Goal: Communication & Community: Answer question/provide support

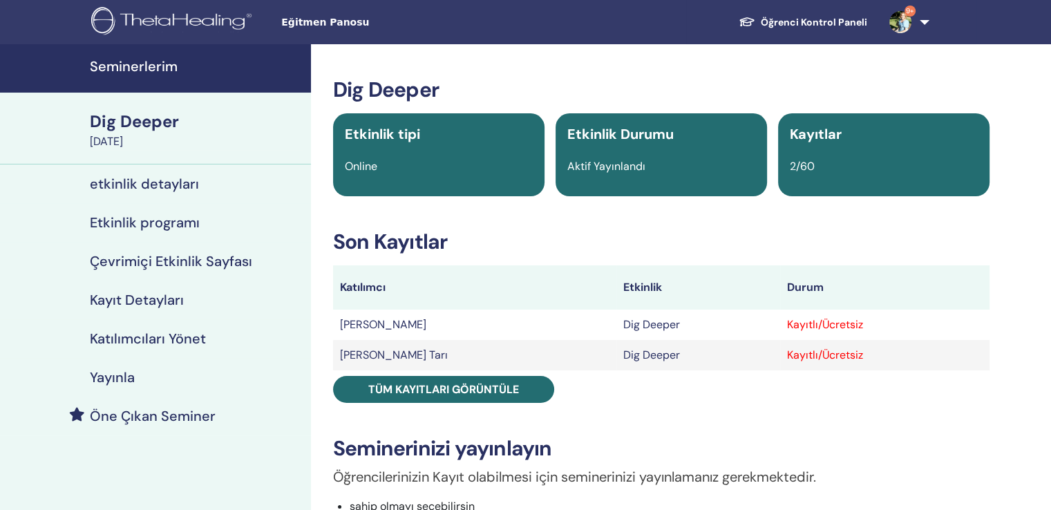
click at [141, 64] on h4 "Seminerlerim" at bounding box center [196, 66] width 213 height 17
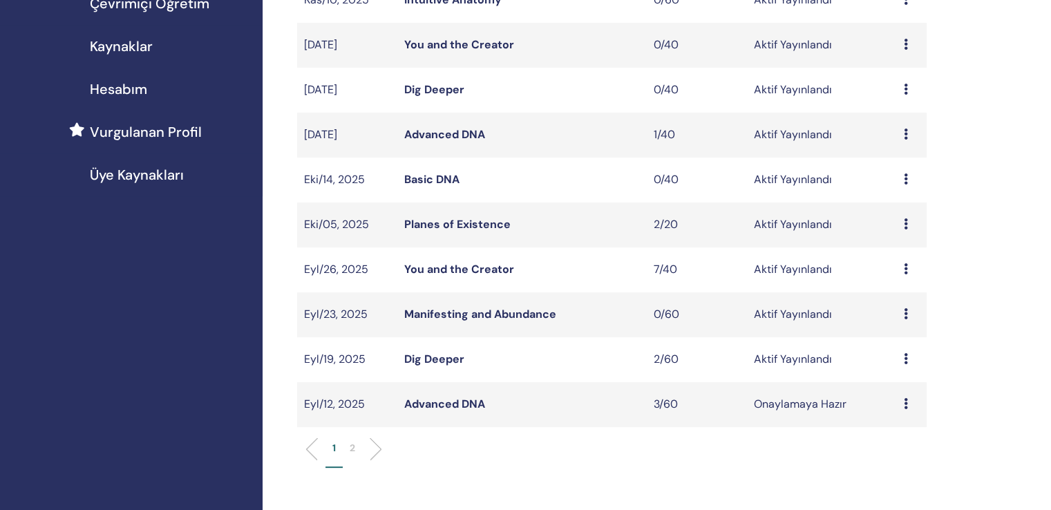
scroll to position [346, 0]
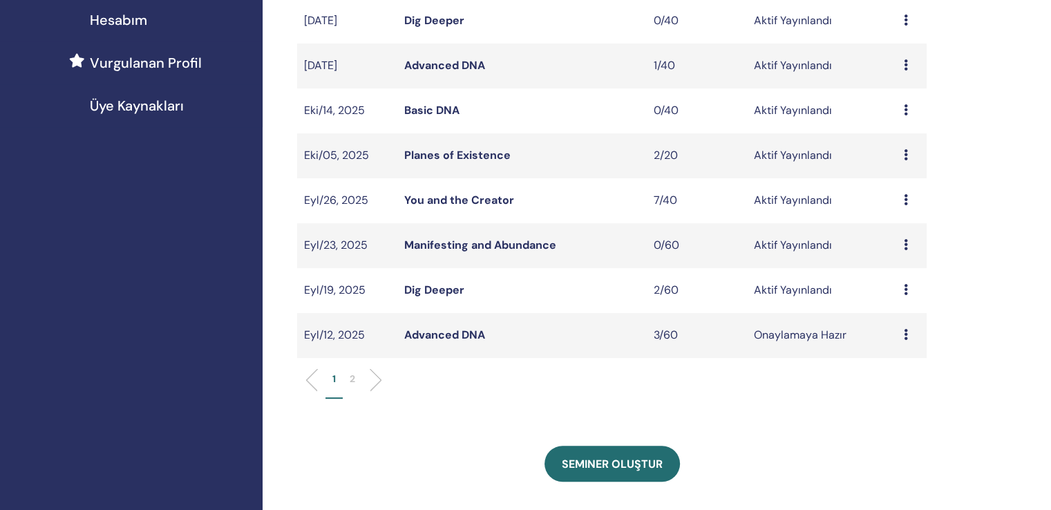
click at [903, 227] on td "Ön izleme Düzenlemek katılımcılar İptal" at bounding box center [912, 245] width 30 height 45
click at [905, 239] on icon at bounding box center [906, 244] width 4 height 11
click at [900, 258] on link "Düzenlemek" at bounding box center [900, 259] width 62 height 15
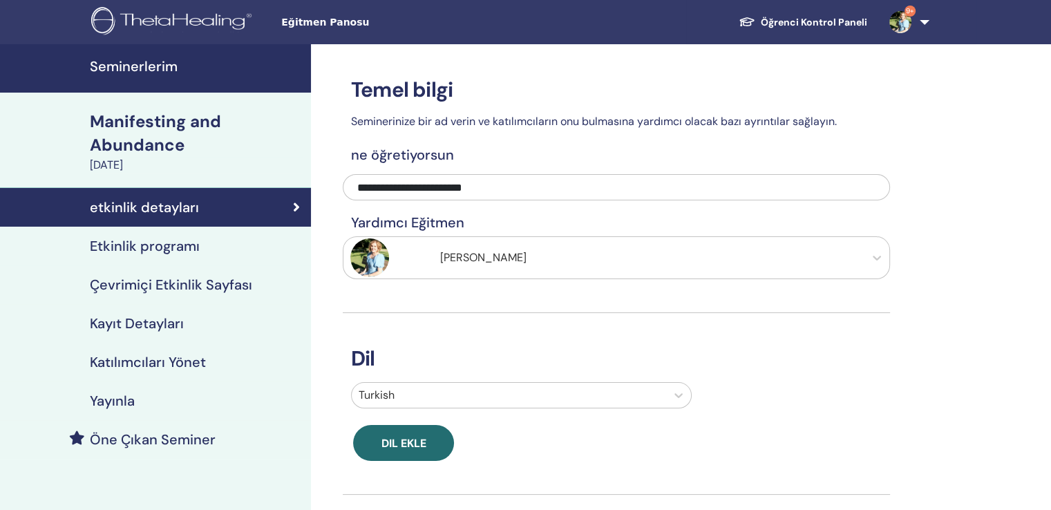
click at [159, 238] on h4 "Etkinlik programı" at bounding box center [145, 246] width 110 height 17
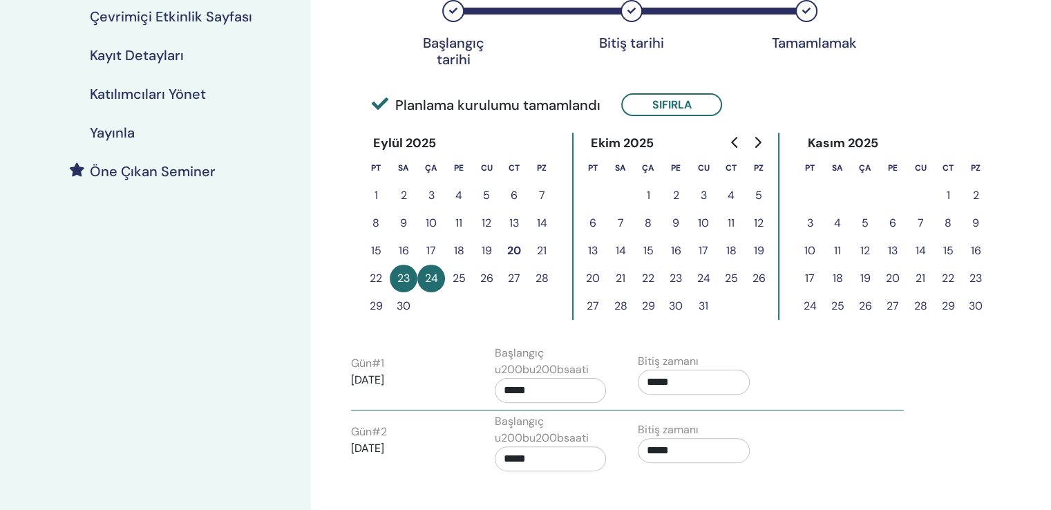
scroll to position [276, 0]
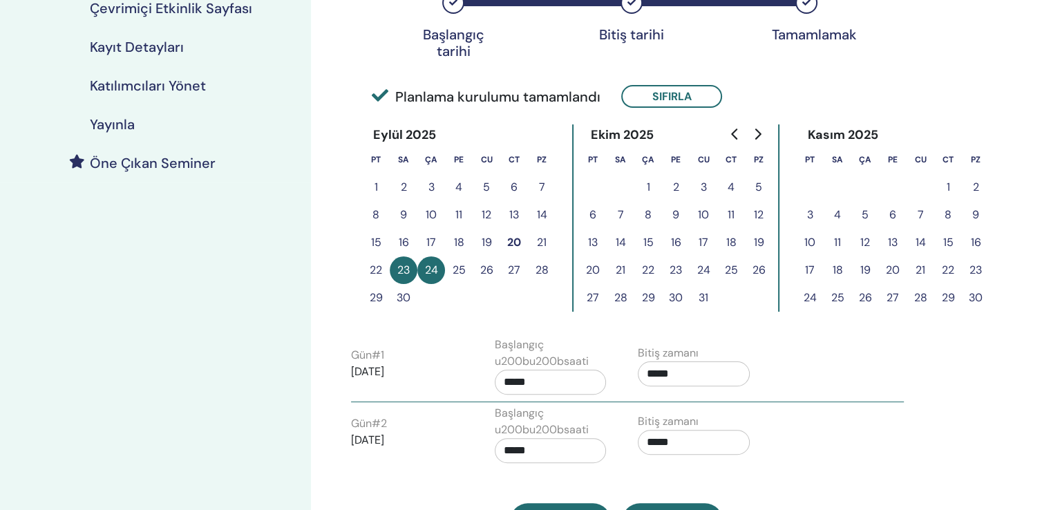
click at [402, 256] on button "23" at bounding box center [404, 270] width 28 height 28
click at [424, 256] on button "24" at bounding box center [431, 270] width 28 height 28
click at [657, 85] on button "Sıfırla" at bounding box center [671, 96] width 101 height 23
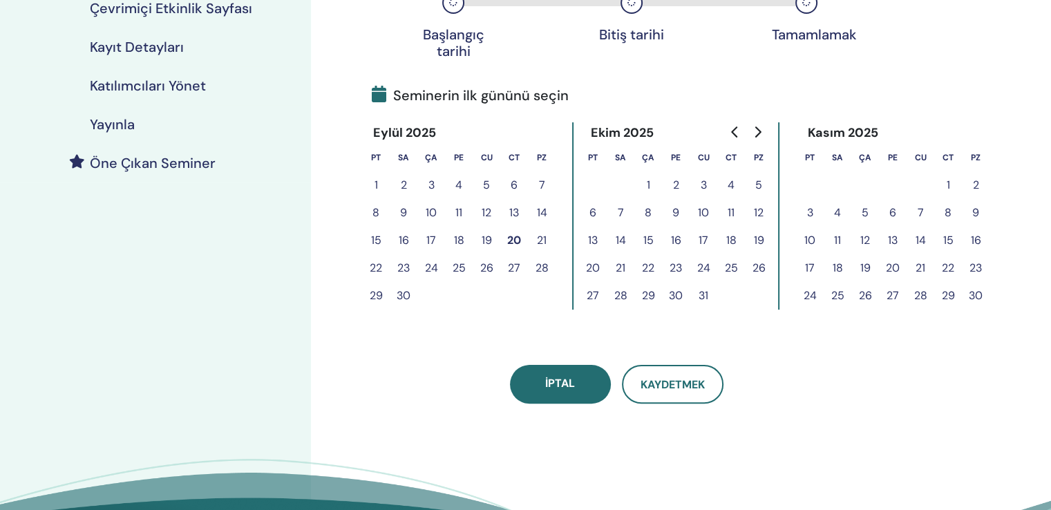
drag, startPoint x: 666, startPoint y: 161, endPoint x: 678, endPoint y: 166, distance: 12.7
click at [667, 171] on button "2" at bounding box center [676, 185] width 28 height 28
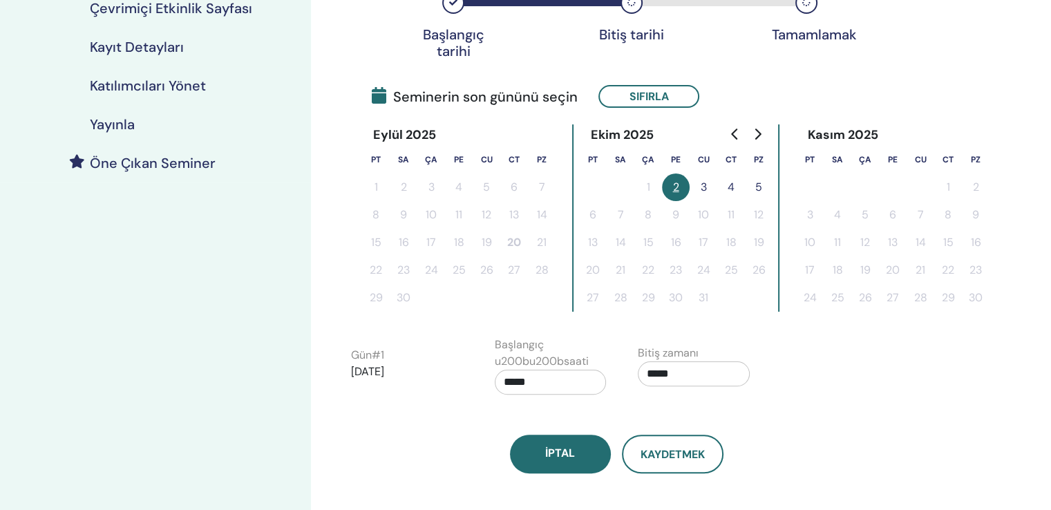
click at [696, 173] on button "3" at bounding box center [704, 187] width 28 height 28
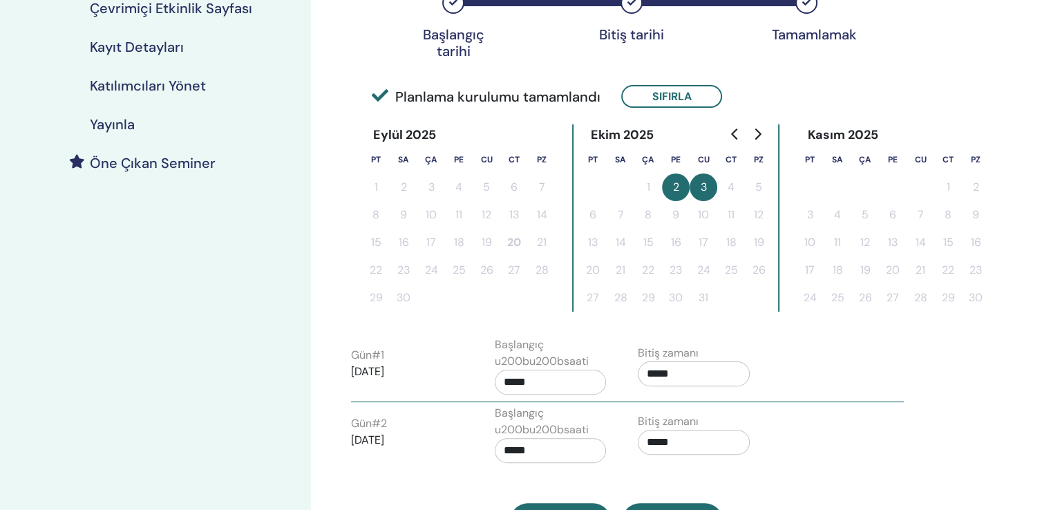
click at [520, 370] on input "*****" at bounding box center [551, 382] width 112 height 25
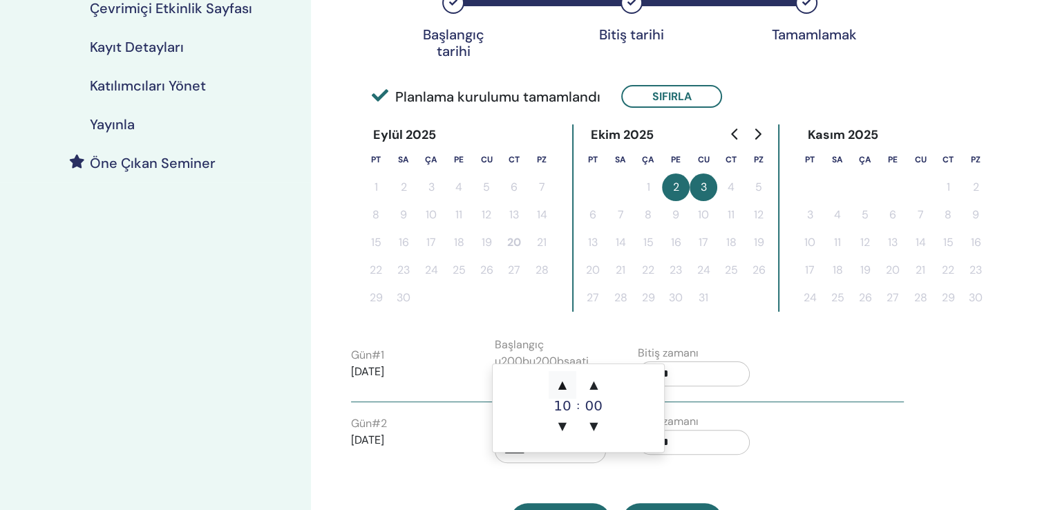
click at [561, 382] on span "▲" at bounding box center [563, 385] width 28 height 28
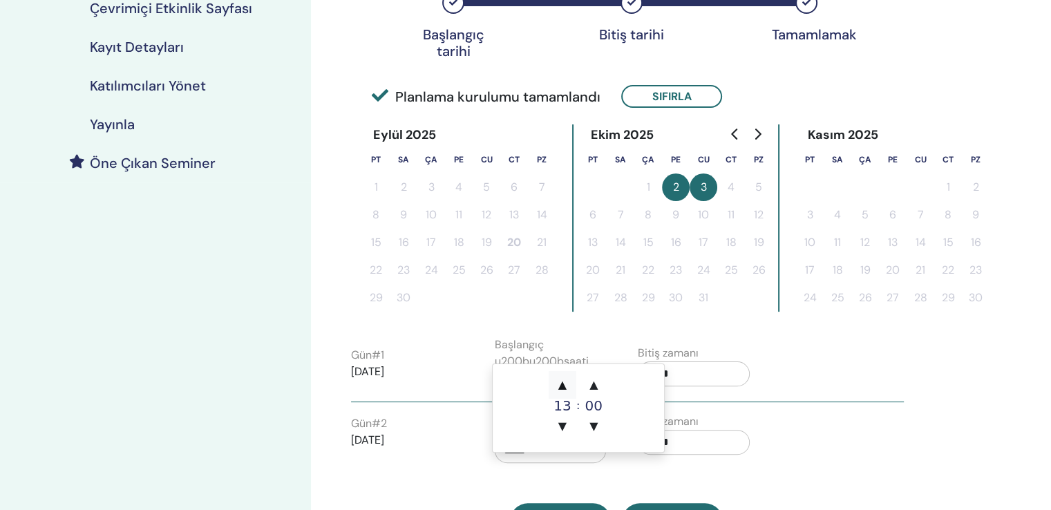
type input "*****"
click at [561, 382] on span "▲" at bounding box center [563, 385] width 28 height 28
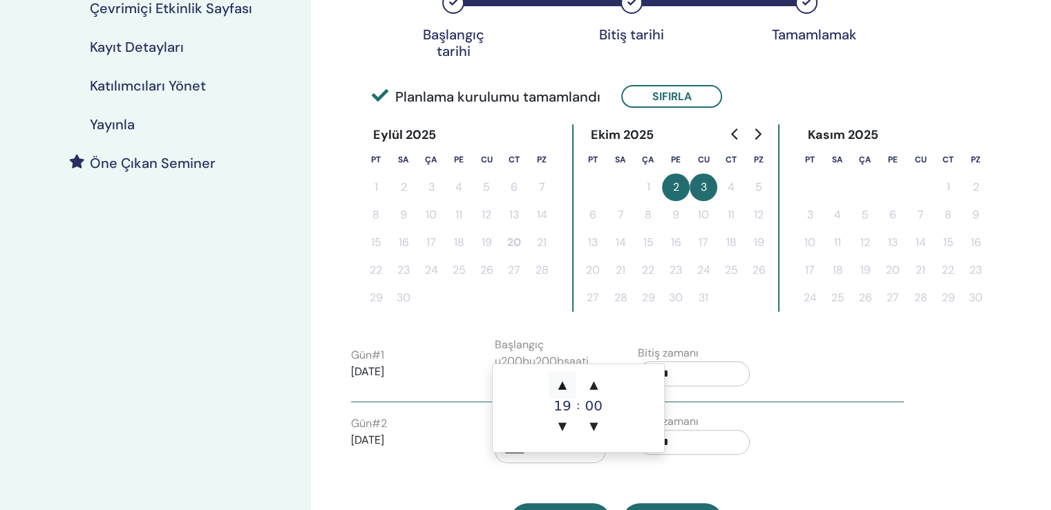
click at [561, 382] on span "▲" at bounding box center [563, 385] width 28 height 28
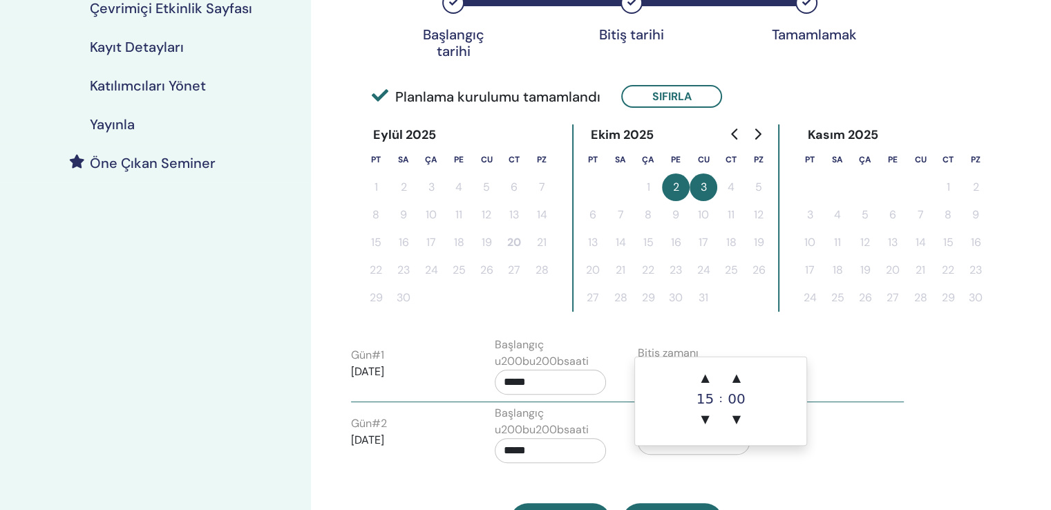
click at [665, 361] on input "*****" at bounding box center [694, 373] width 112 height 25
click at [705, 378] on span "▲" at bounding box center [705, 378] width 28 height 28
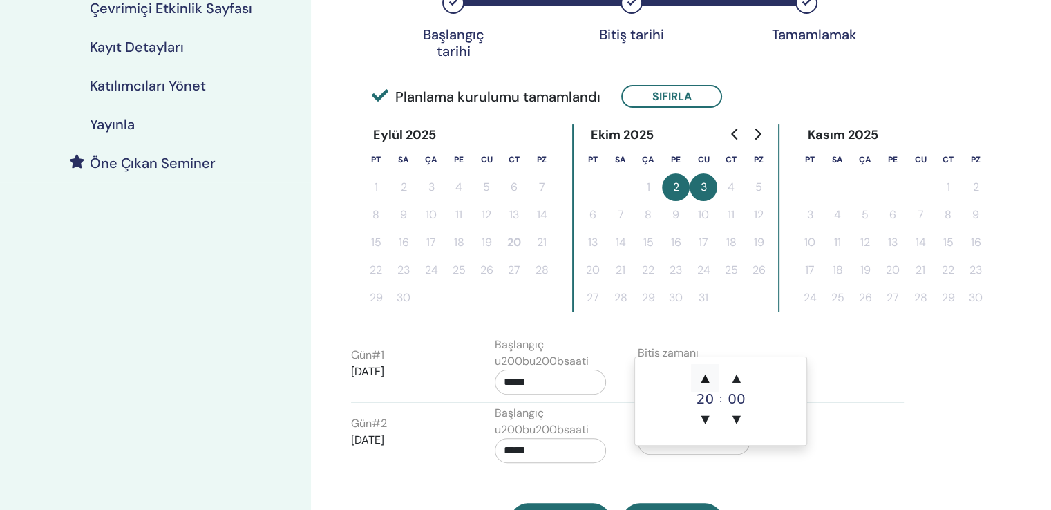
click at [705, 378] on span "▲" at bounding box center [705, 378] width 28 height 28
type input "*****"
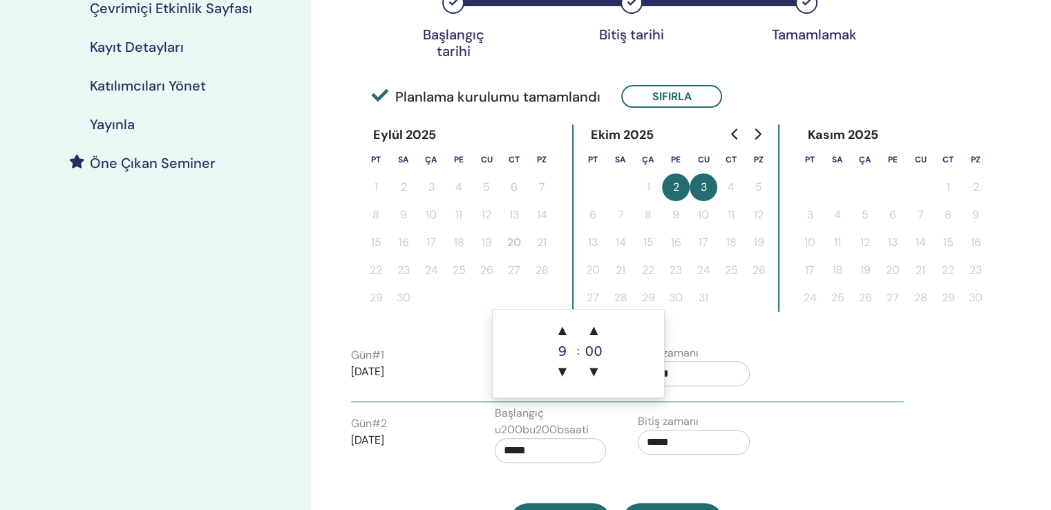
click at [543, 438] on input "*****" at bounding box center [551, 450] width 112 height 25
click at [567, 330] on span "▲" at bounding box center [563, 331] width 28 height 28
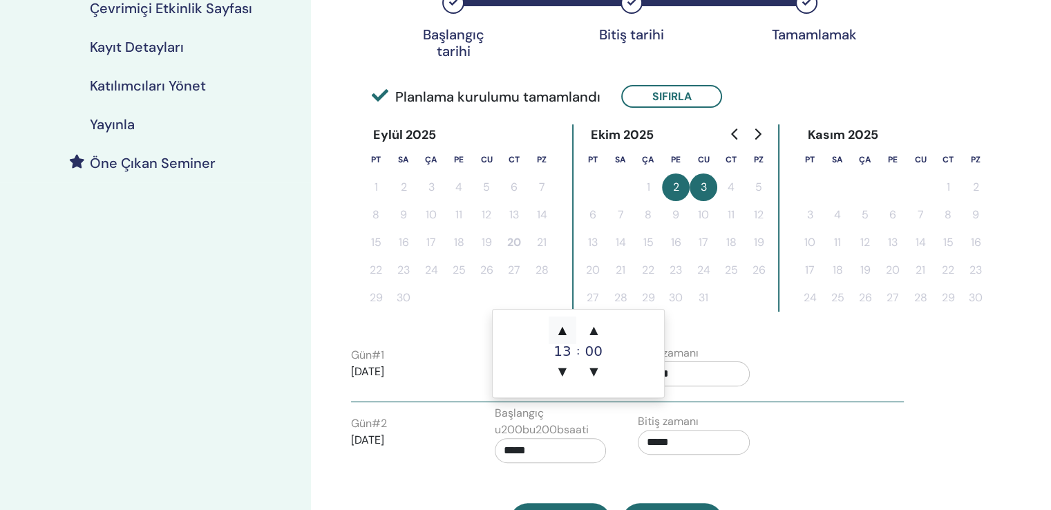
click at [567, 330] on span "▲" at bounding box center [563, 331] width 28 height 28
type input "*****"
click at [567, 330] on span "▲" at bounding box center [563, 331] width 28 height 28
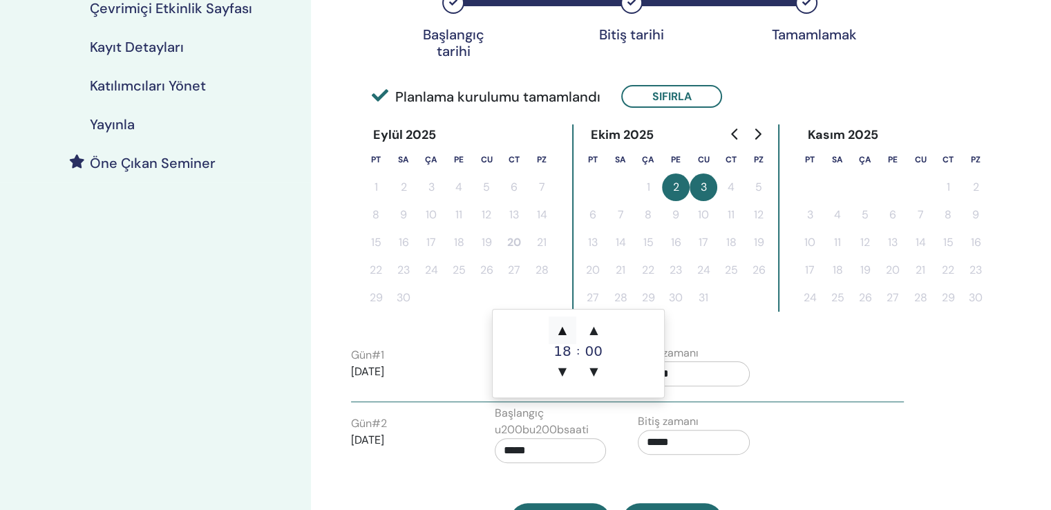
click at [567, 330] on span "▲" at bounding box center [563, 331] width 28 height 28
click at [592, 329] on span "▲" at bounding box center [594, 331] width 28 height 28
click at [594, 370] on span "▼" at bounding box center [594, 372] width 28 height 28
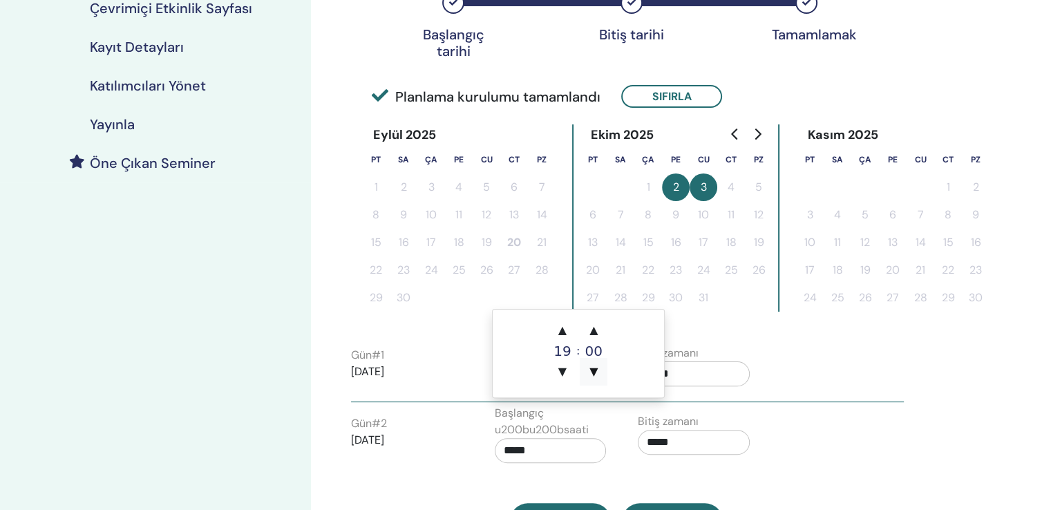
click at [594, 370] on span "▼" at bounding box center [594, 372] width 28 height 28
click at [664, 430] on input "*****" at bounding box center [694, 442] width 112 height 25
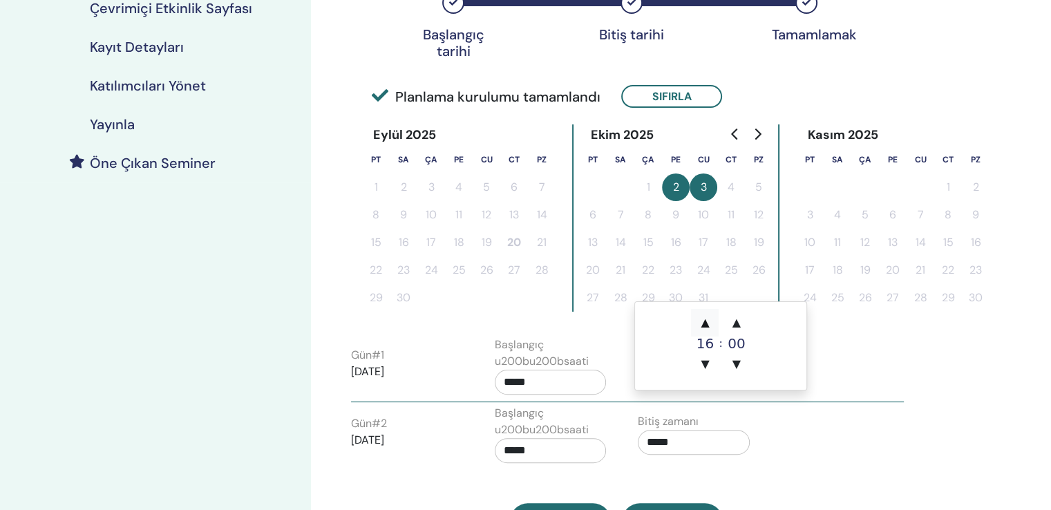
click at [705, 326] on span "▲" at bounding box center [705, 323] width 28 height 28
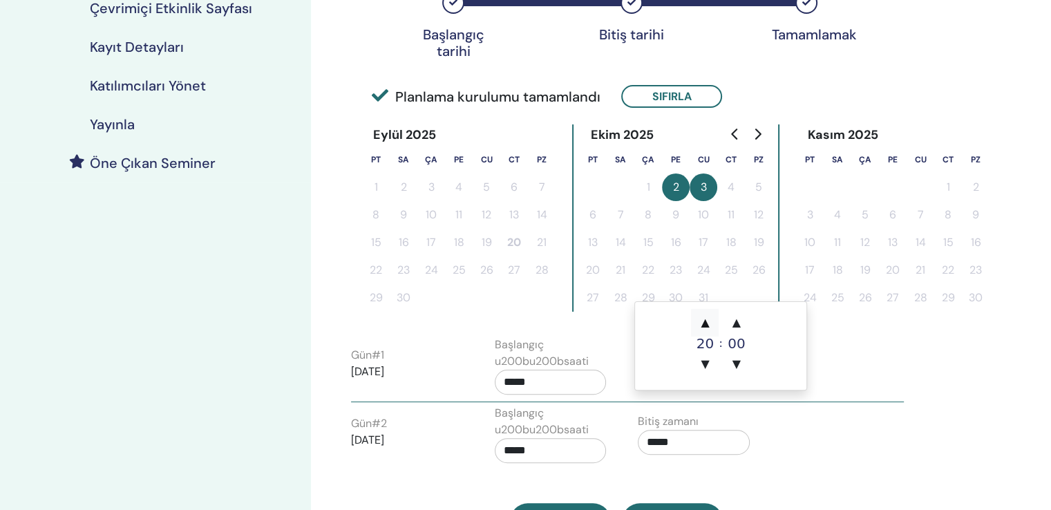
click at [705, 326] on span "▲" at bounding box center [705, 323] width 28 height 28
type input "*****"
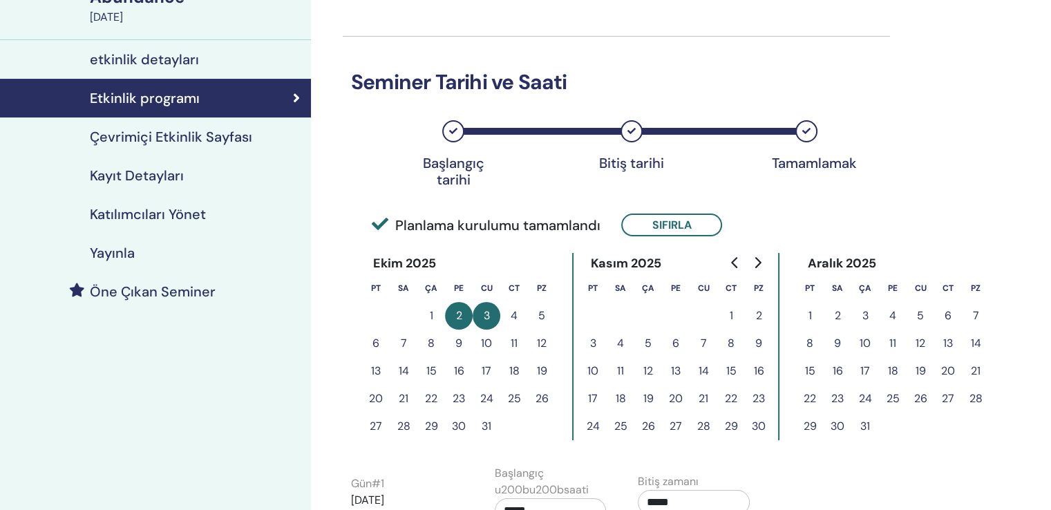
scroll to position [138, 0]
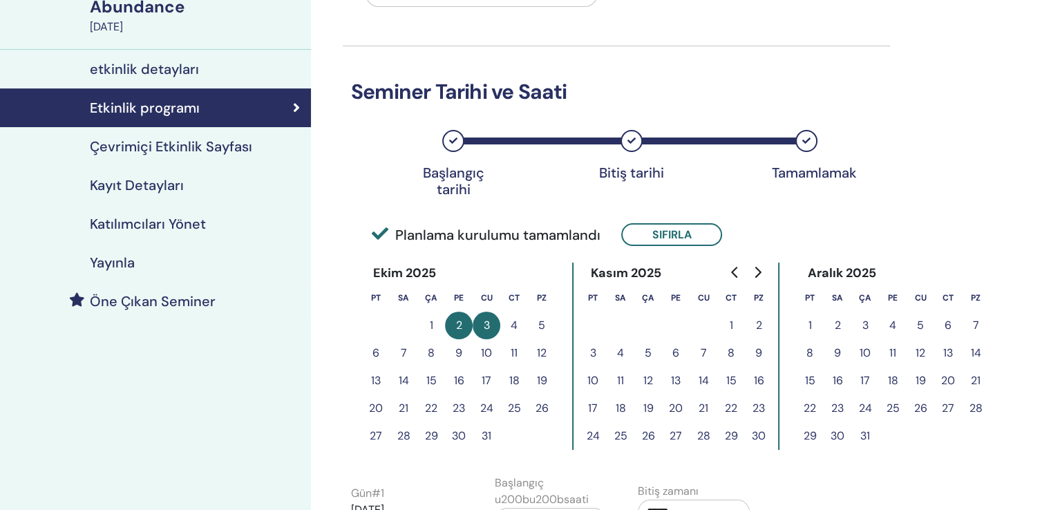
click at [157, 61] on h4 "etkinlik detayları" at bounding box center [144, 69] width 109 height 17
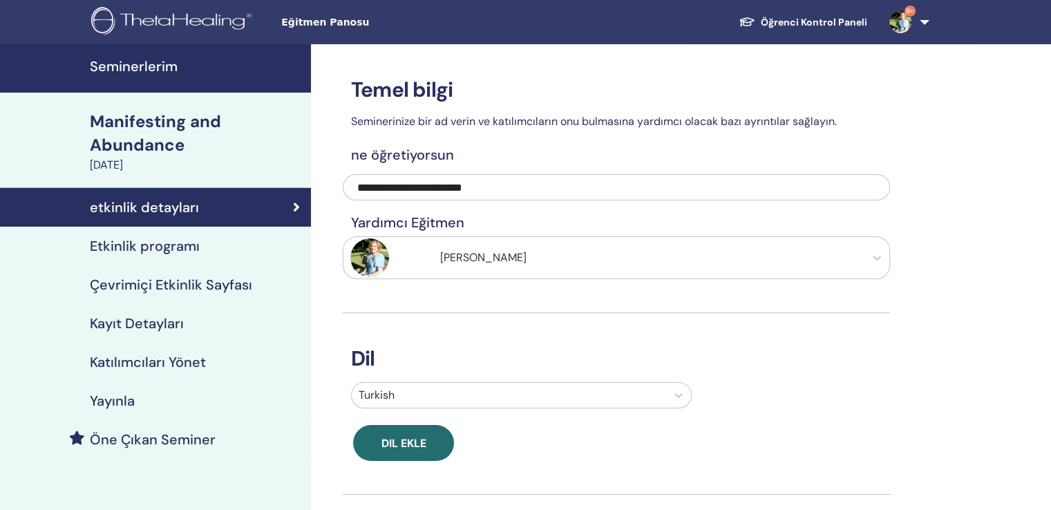
click at [138, 63] on h4 "Seminerlerim" at bounding box center [196, 66] width 213 height 17
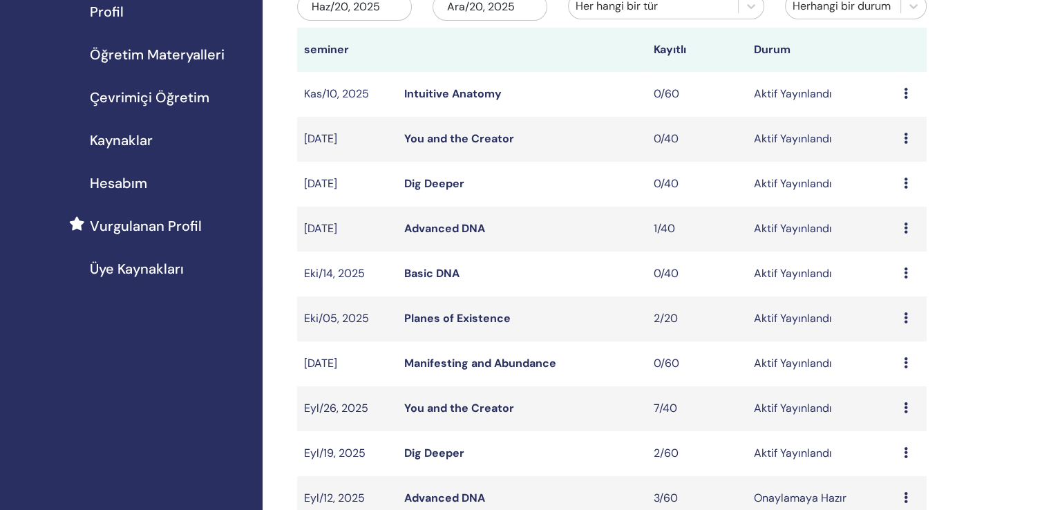
scroll to position [207, 0]
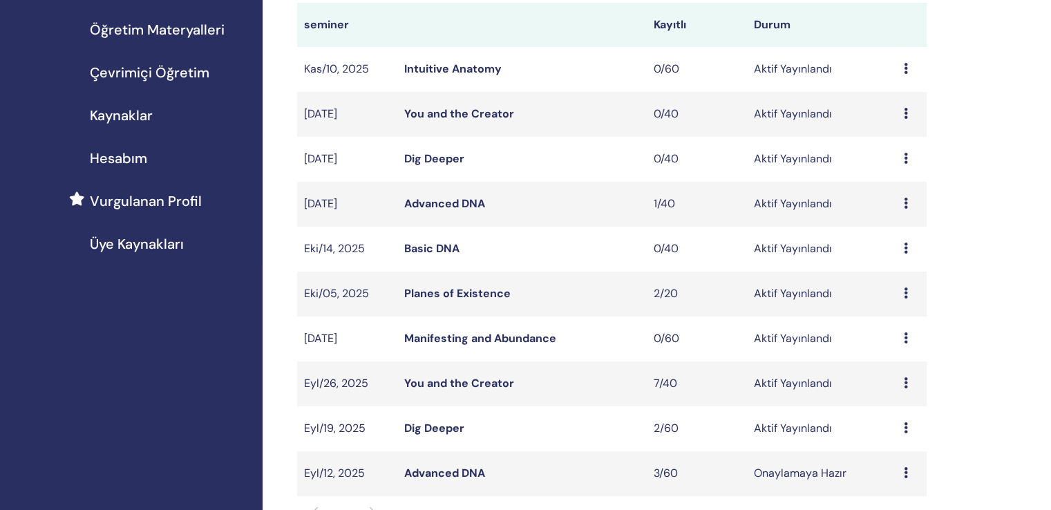
click at [905, 332] on icon at bounding box center [906, 337] width 4 height 11
click at [511, 331] on link "Manifesting and Abundance" at bounding box center [480, 338] width 152 height 15
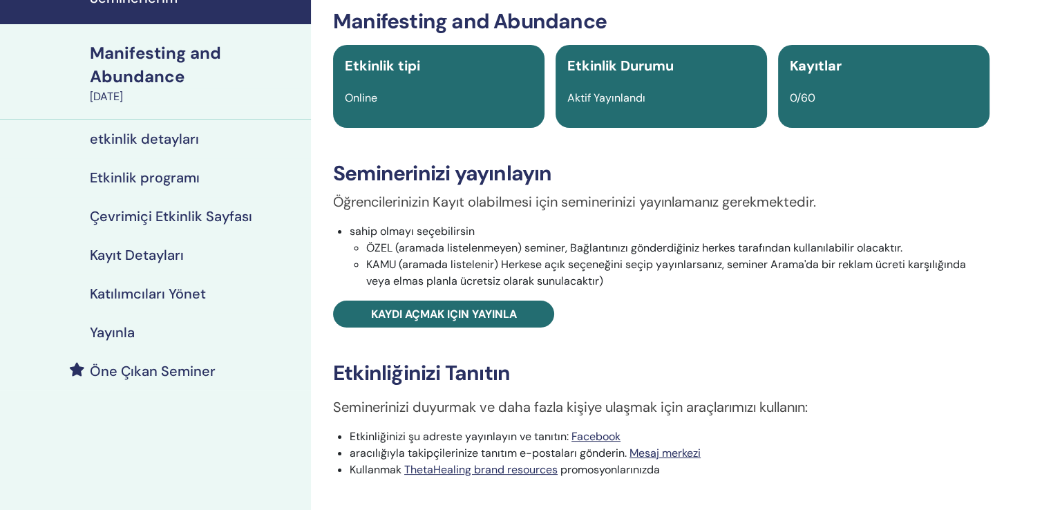
scroll to position [138, 0]
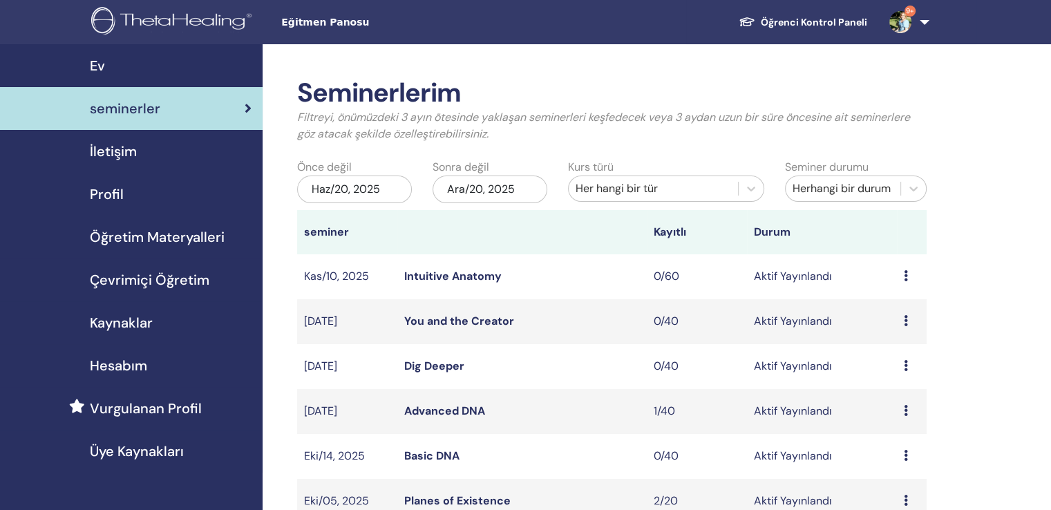
click at [144, 20] on img at bounding box center [173, 22] width 165 height 31
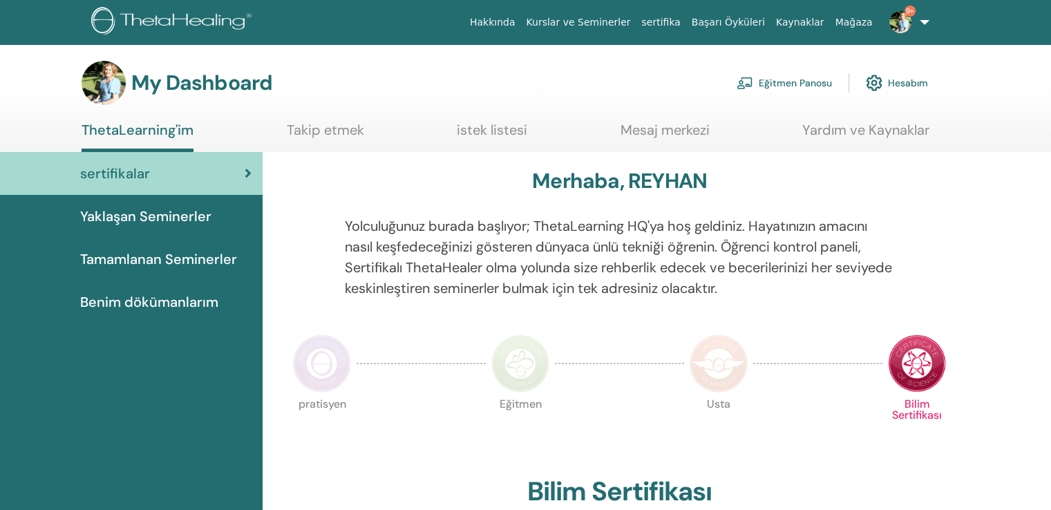
click at [802, 79] on link "Eğitmen Panosu" at bounding box center [784, 83] width 95 height 30
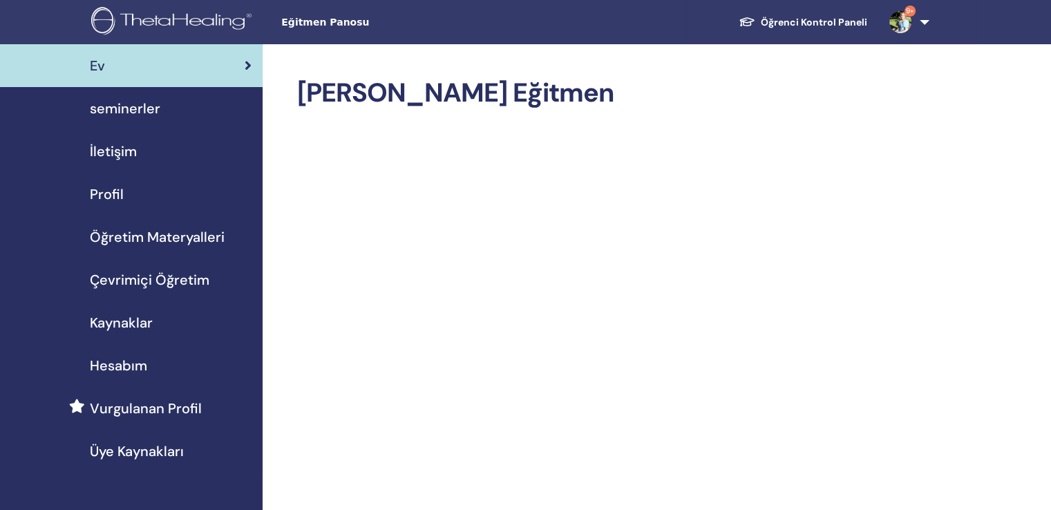
click at [135, 103] on span "seminerler" at bounding box center [125, 108] width 70 height 21
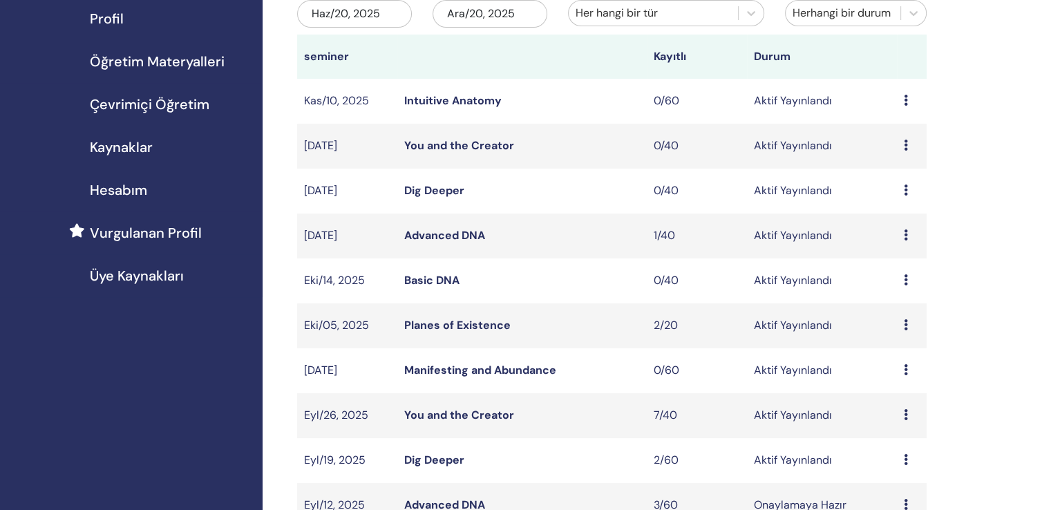
scroll to position [207, 0]
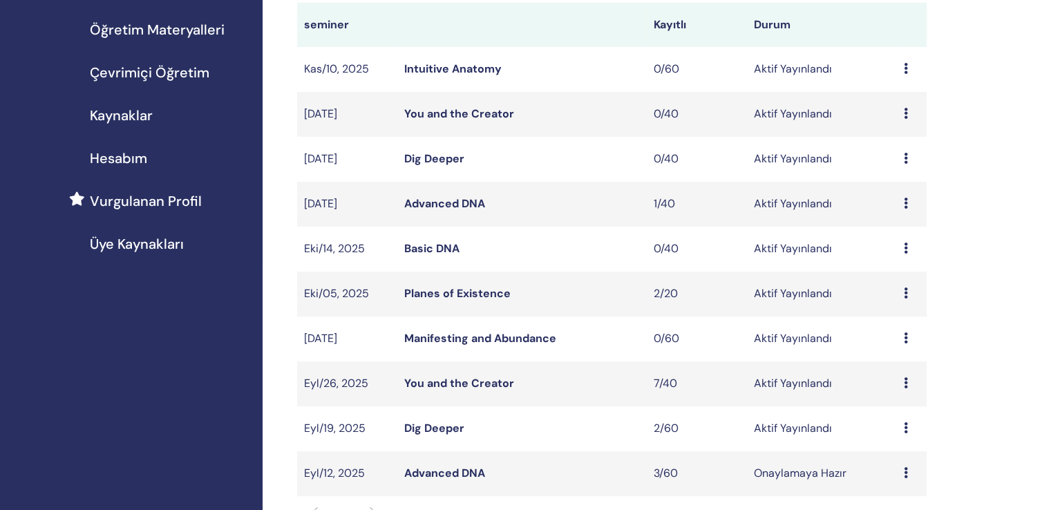
click at [469, 331] on link "Manifesting and Abundance" at bounding box center [480, 338] width 152 height 15
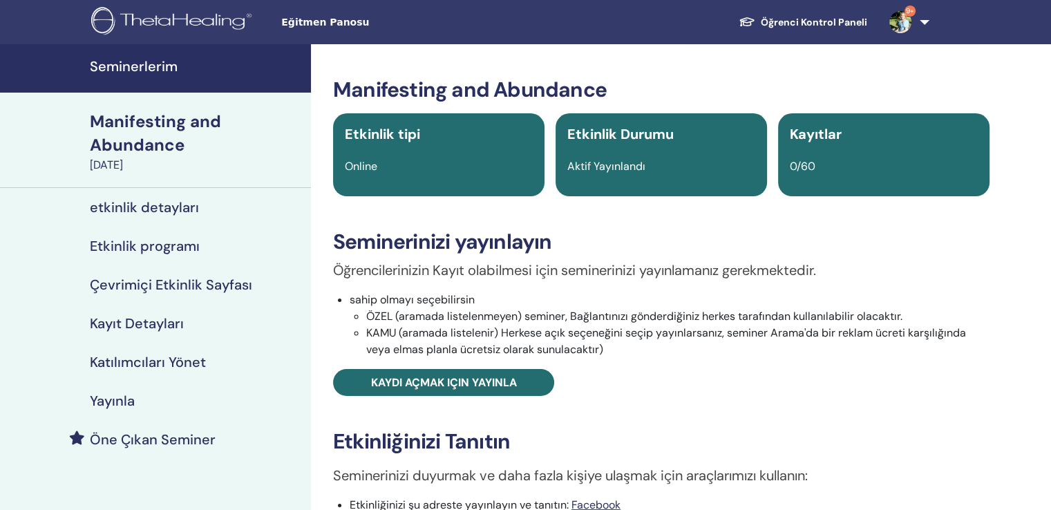
click at [151, 315] on h4 "Kayıt Detayları" at bounding box center [137, 323] width 94 height 17
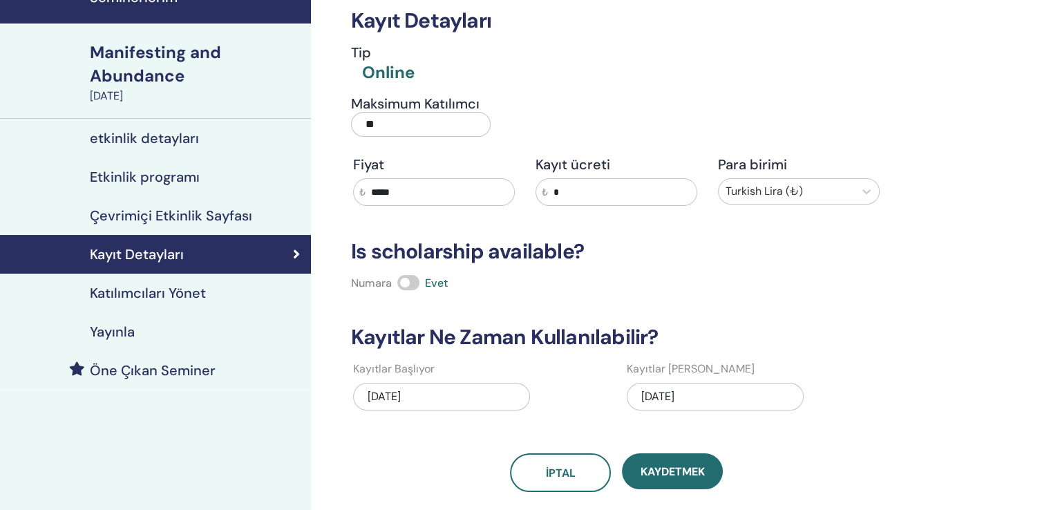
scroll to position [138, 0]
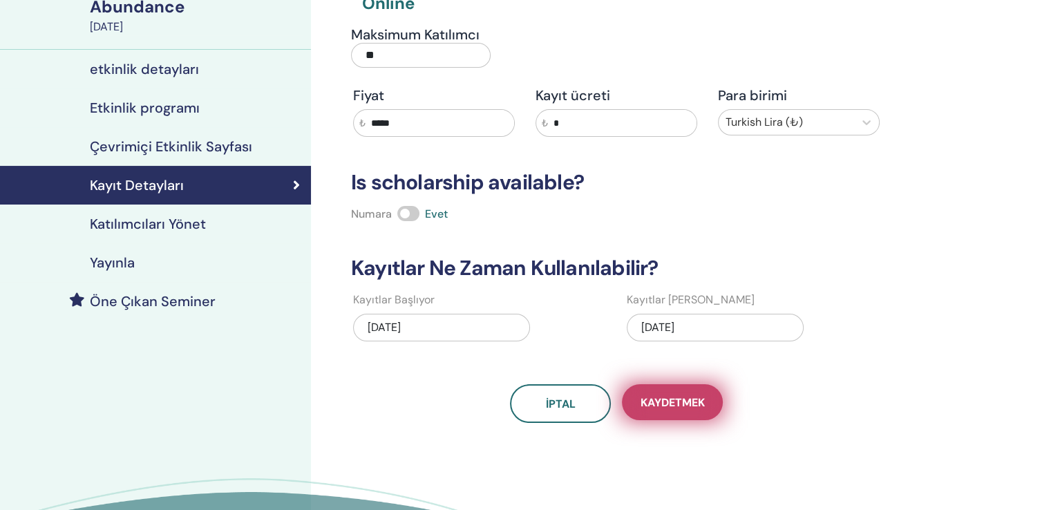
click at [679, 395] on span "Kaydetmek" at bounding box center [673, 402] width 64 height 15
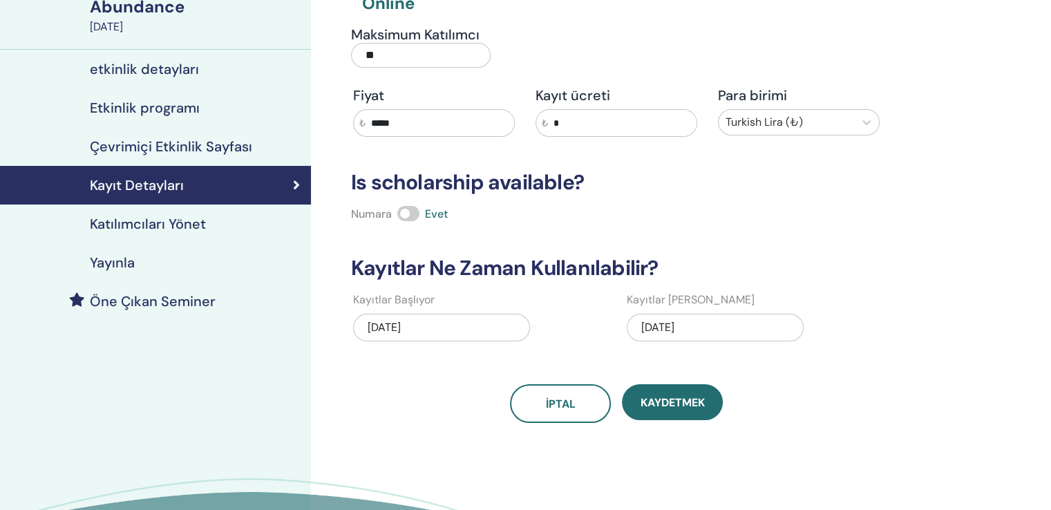
click at [374, 110] on input "*****" at bounding box center [440, 123] width 149 height 26
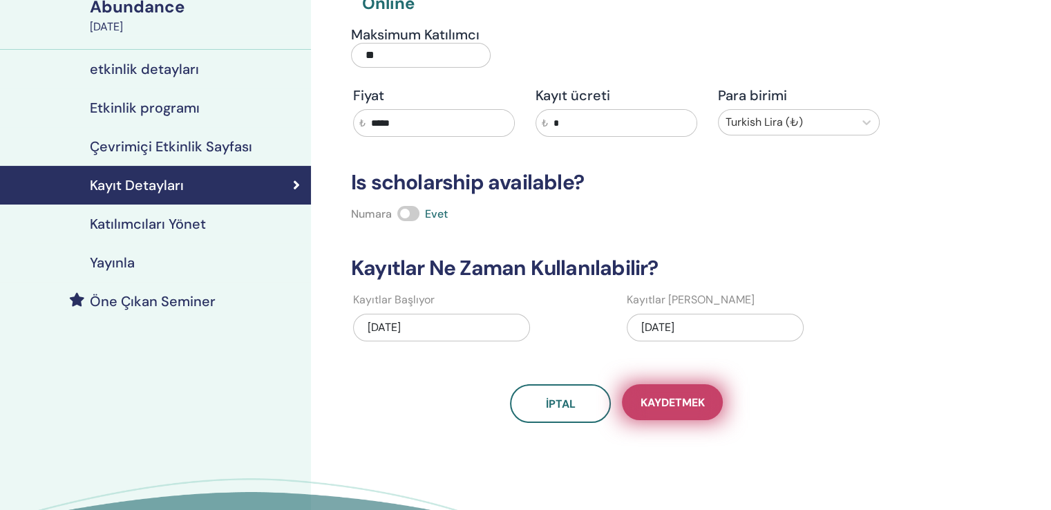
type input "*****"
click at [673, 395] on span "Kaydetmek" at bounding box center [673, 402] width 64 height 15
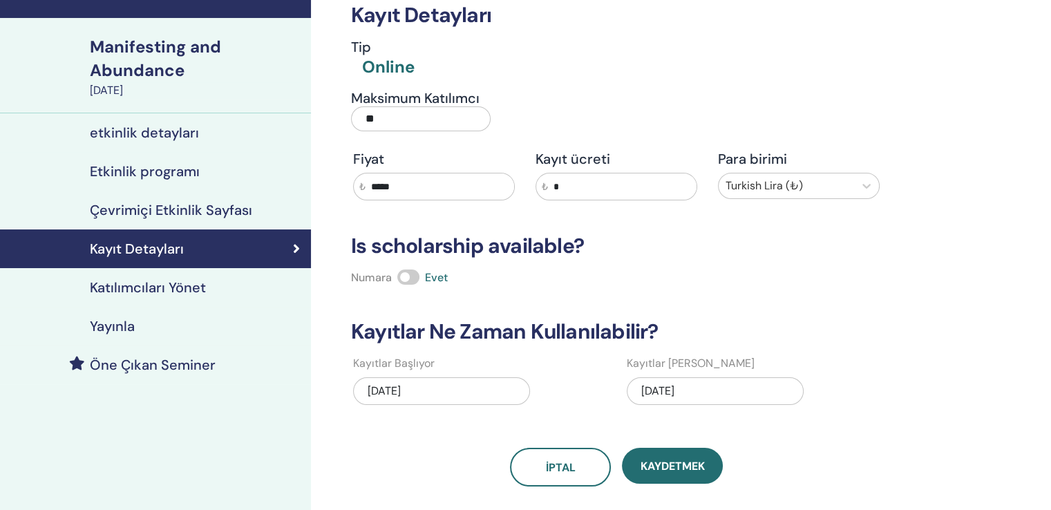
scroll to position [0, 0]
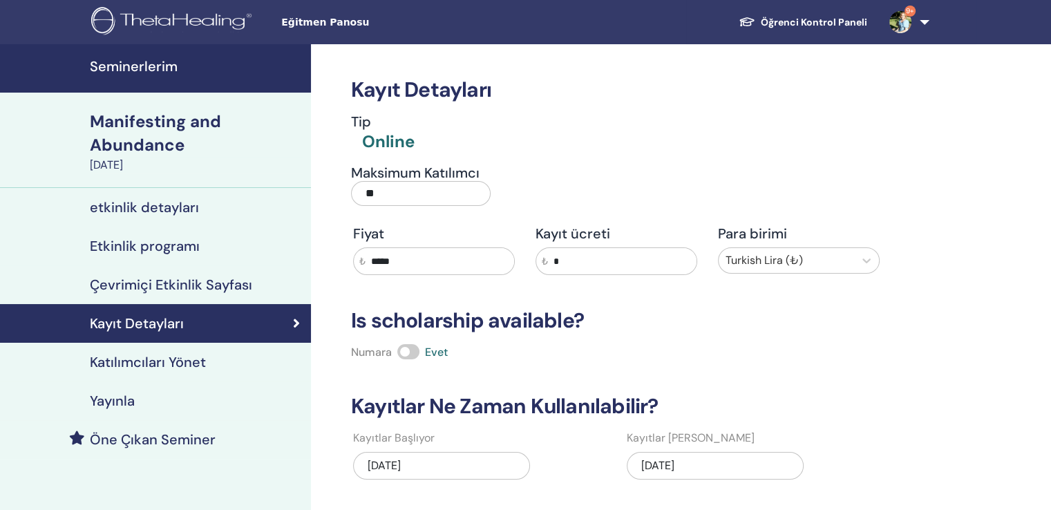
click at [127, 65] on h4 "Seminerlerim" at bounding box center [196, 66] width 213 height 17
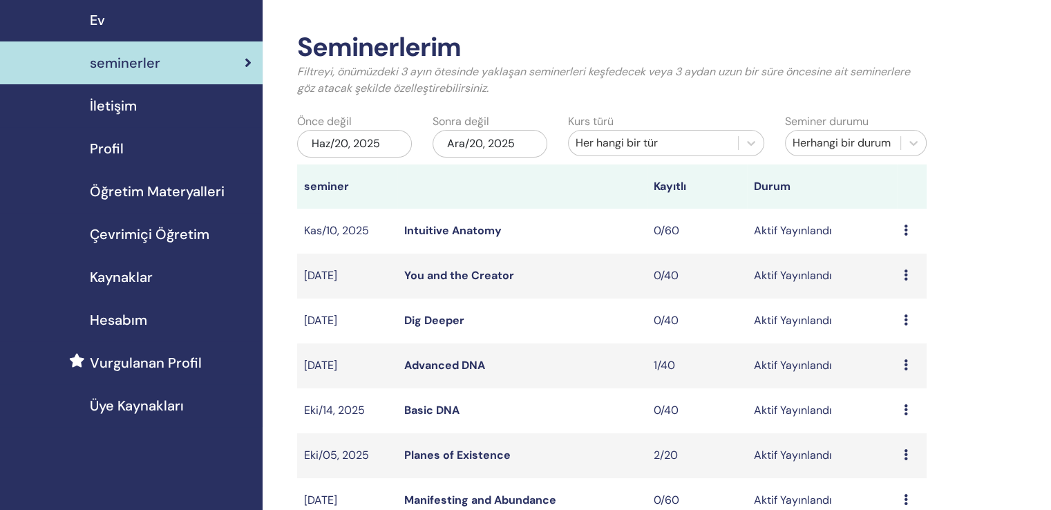
scroll to position [69, 0]
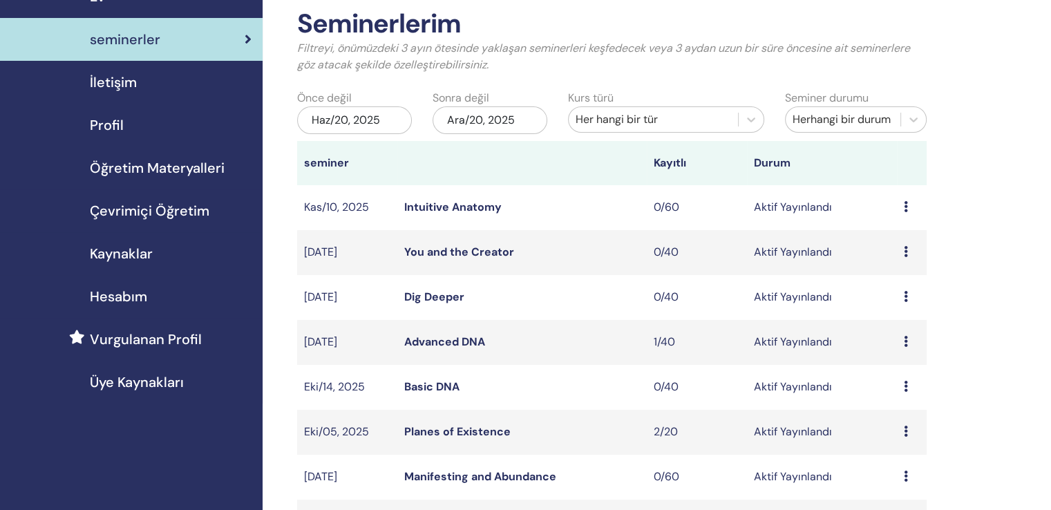
click at [426, 245] on link "You and the Creator" at bounding box center [459, 252] width 110 height 15
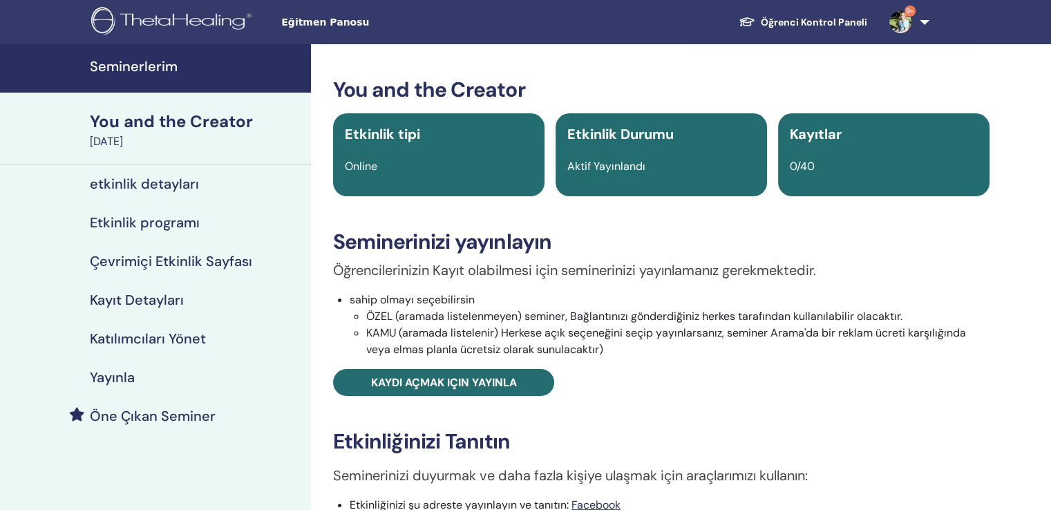
click at [141, 292] on h4 "Kayıt Detayları" at bounding box center [137, 300] width 94 height 17
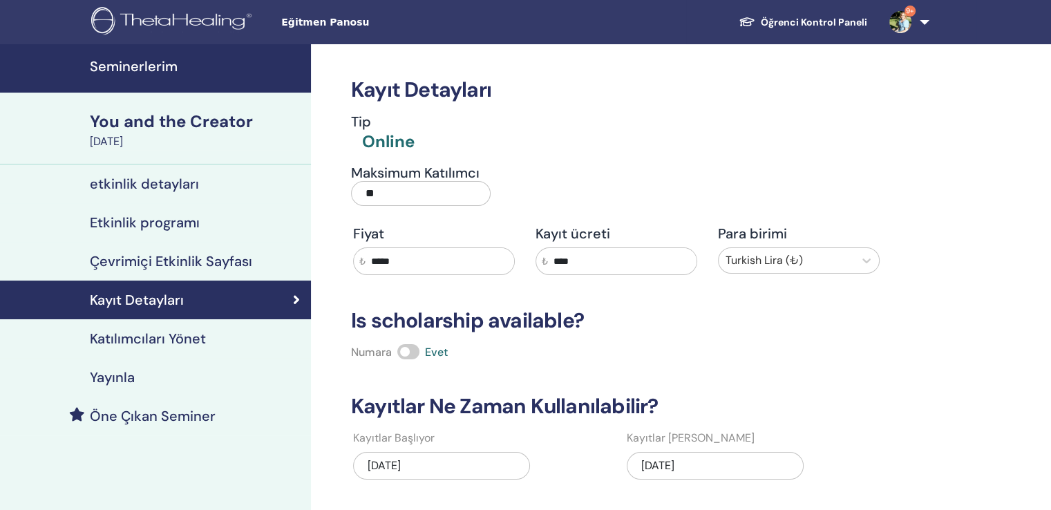
click at [374, 248] on input "*****" at bounding box center [440, 261] width 149 height 26
type input "****"
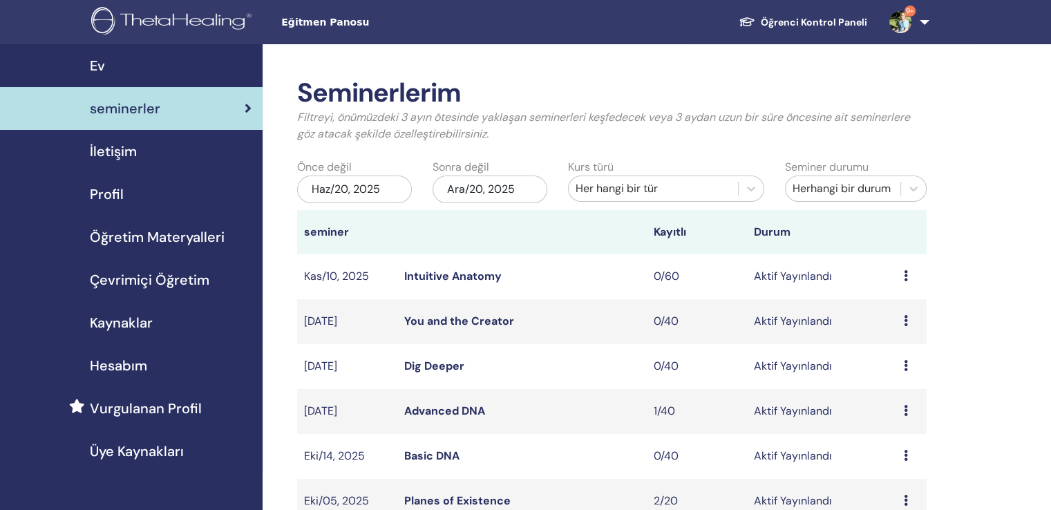
click at [178, 17] on img at bounding box center [173, 22] width 165 height 31
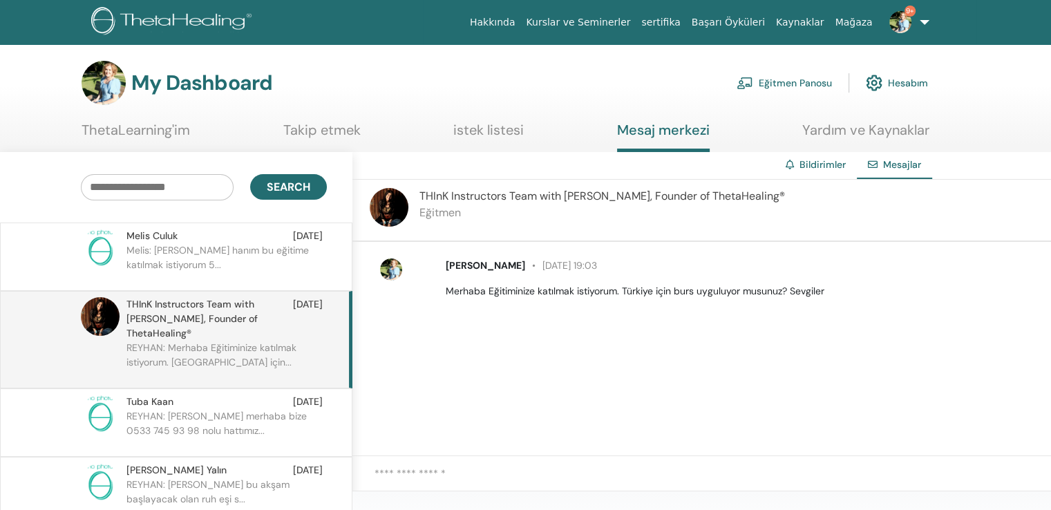
scroll to position [69, 0]
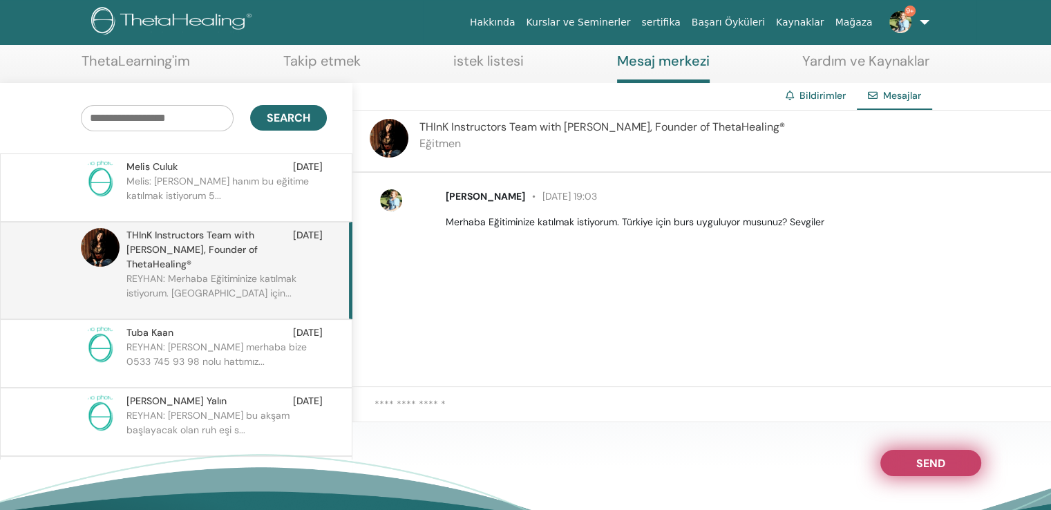
click at [932, 457] on span "Send" at bounding box center [930, 461] width 29 height 10
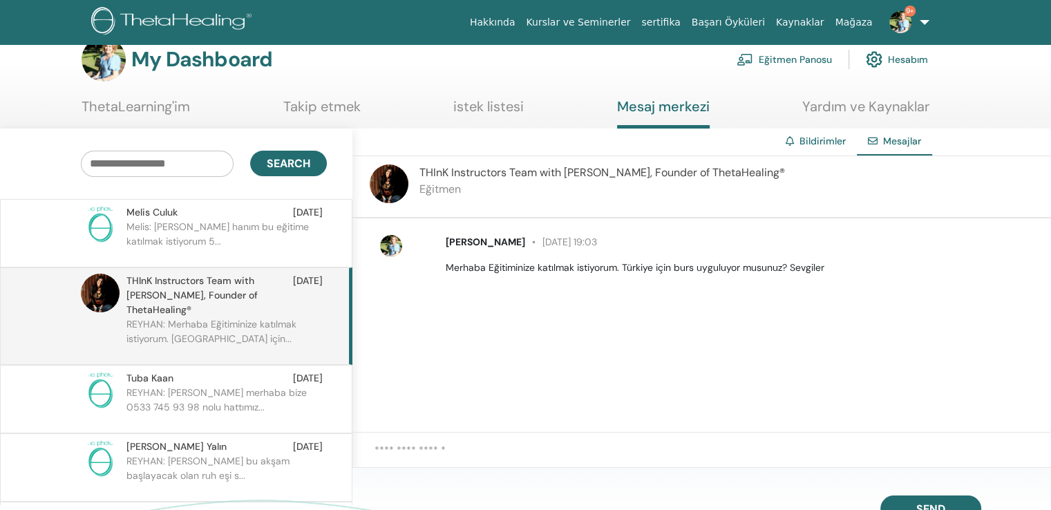
scroll to position [0, 0]
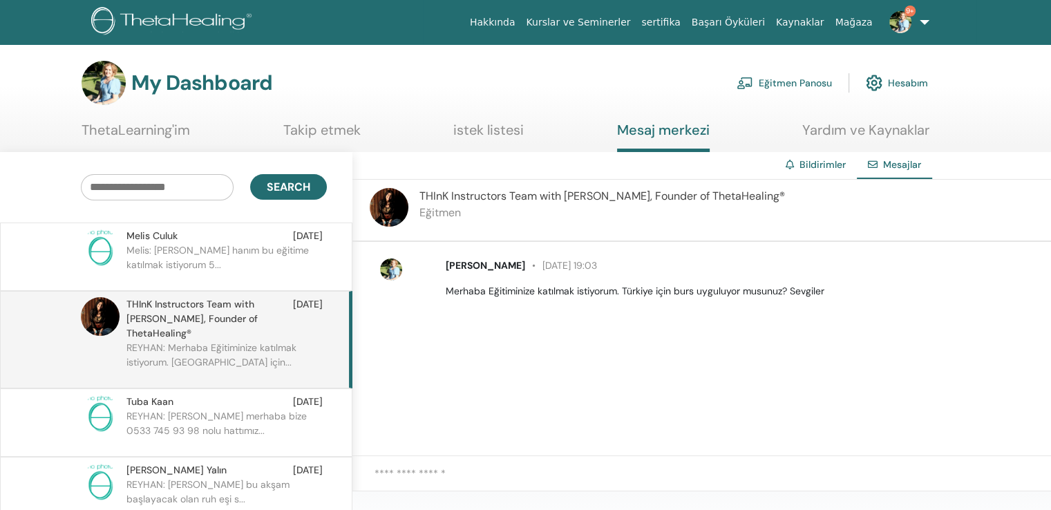
click at [165, 232] on span "[PERSON_NAME]" at bounding box center [151, 236] width 51 height 15
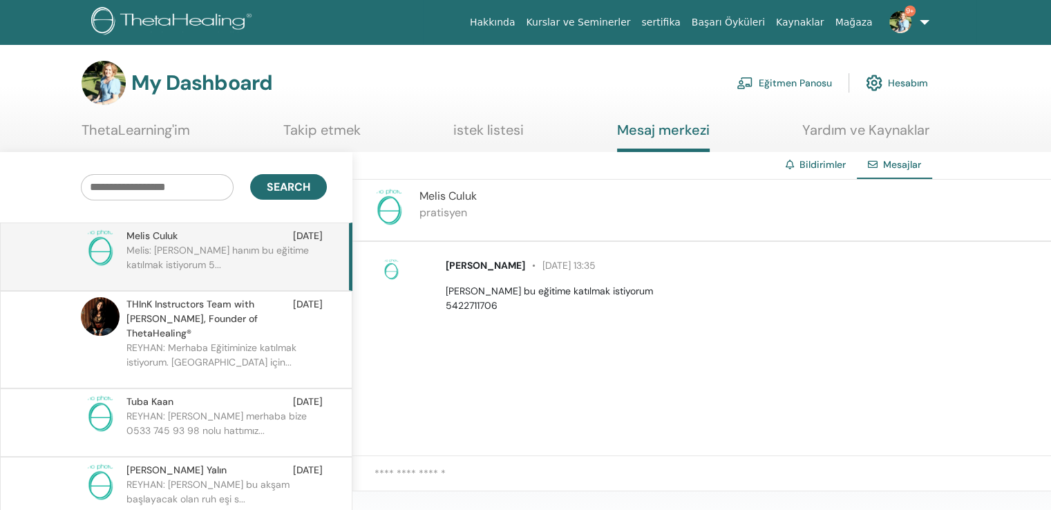
drag, startPoint x: 512, startPoint y: 299, endPoint x: 440, endPoint y: 294, distance: 72.8
click at [440, 294] on div "Melis Culuk [DATE] 13:35 [PERSON_NAME] bu eğitime katılmak istiyorum 5422711706" at bounding box center [740, 285] width 610 height 55
copy p "5422711706"
click at [470, 466] on textarea at bounding box center [713, 481] width 677 height 31
type textarea "*"
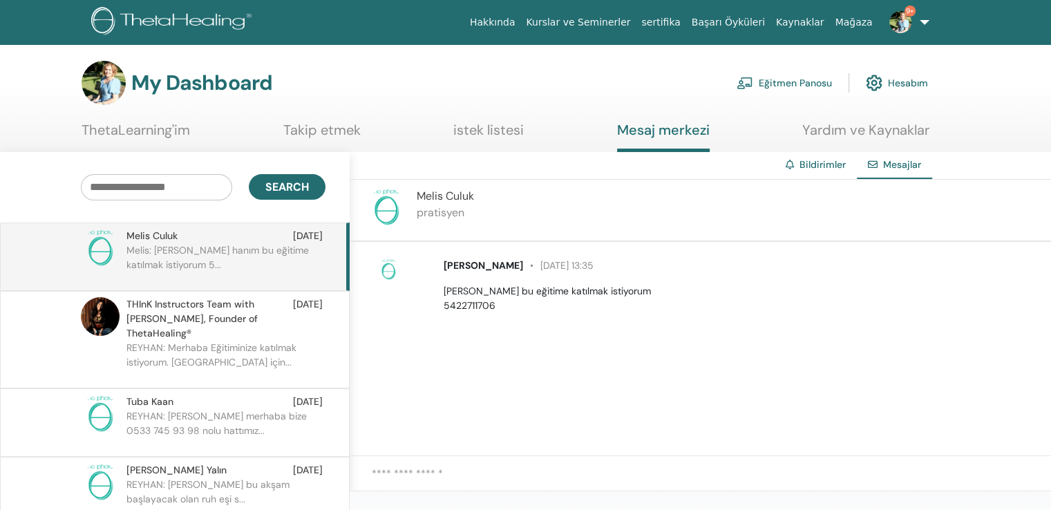
click at [196, 297] on span "THInK Instructors Team with [PERSON_NAME], Founder of ThetaHealing®" at bounding box center [209, 319] width 167 height 44
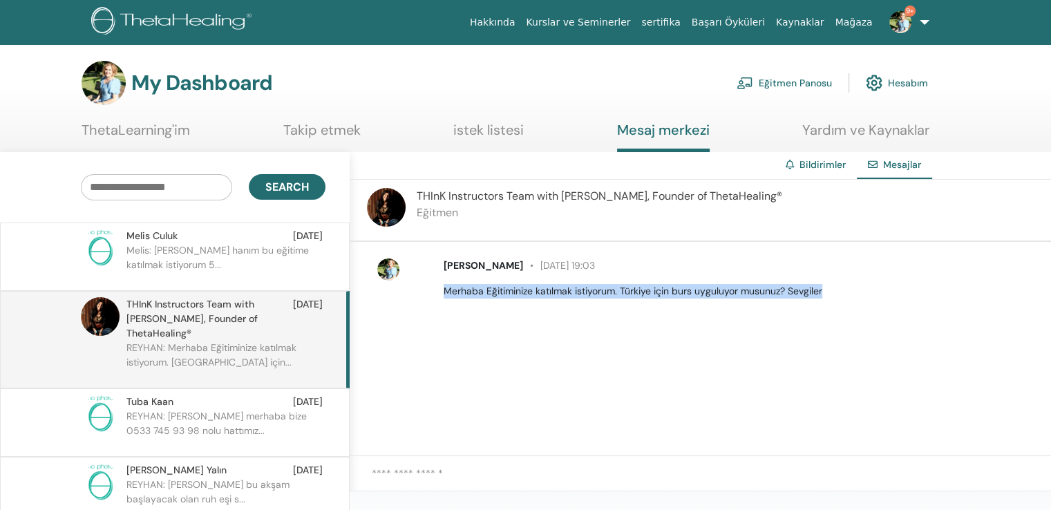
drag, startPoint x: 866, startPoint y: 277, endPoint x: 444, endPoint y: 282, distance: 421.6
click at [444, 284] on p "Merhaba Eğitiminize katılmak istiyorum. Türkiye için burs uyguluyor musunuz? Se…" at bounding box center [740, 291] width 592 height 15
copy p "Merhaba Eğitiminize katılmak istiyorum. Türkiye için burs uyguluyor musunuz? Se…"
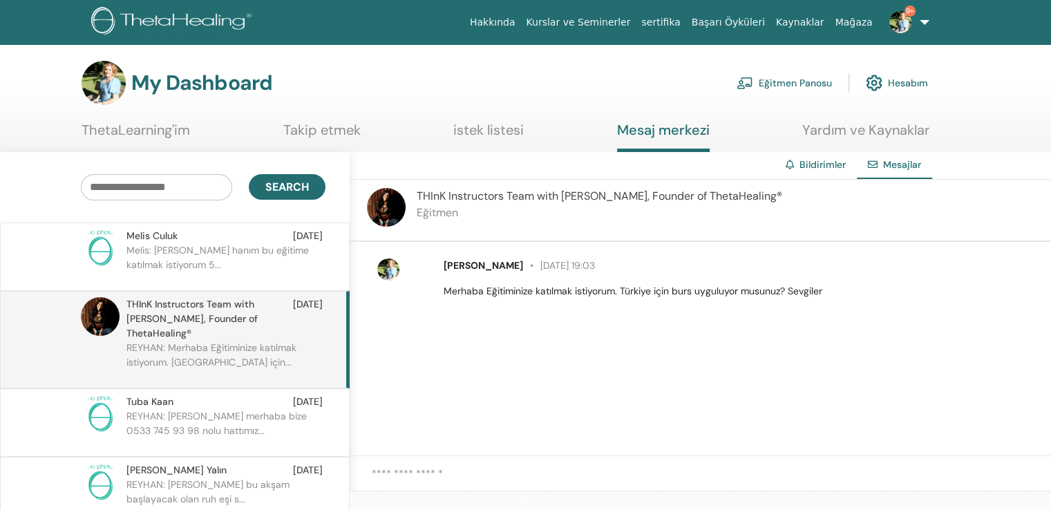
click at [437, 466] on textarea at bounding box center [711, 481] width 679 height 31
paste textarea "**********"
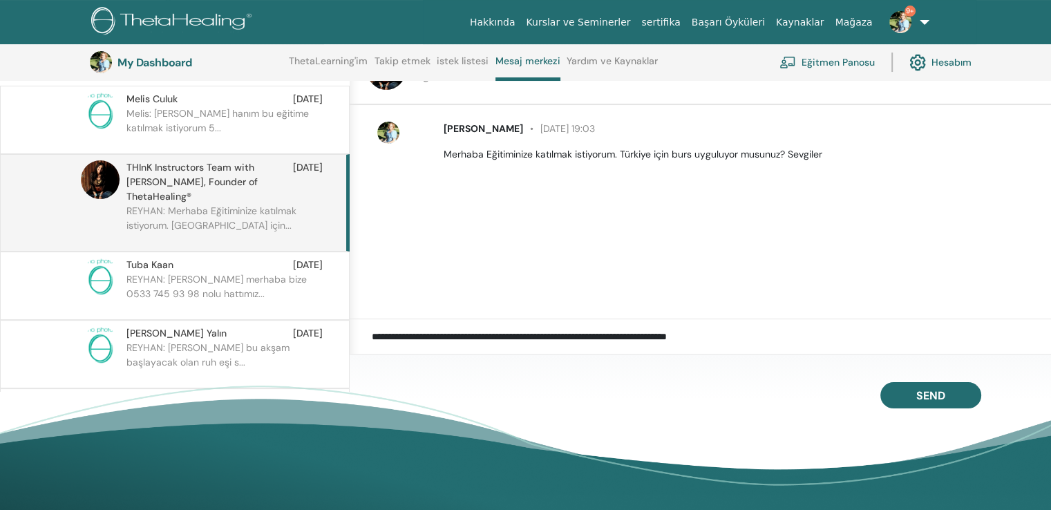
scroll to position [174, 0]
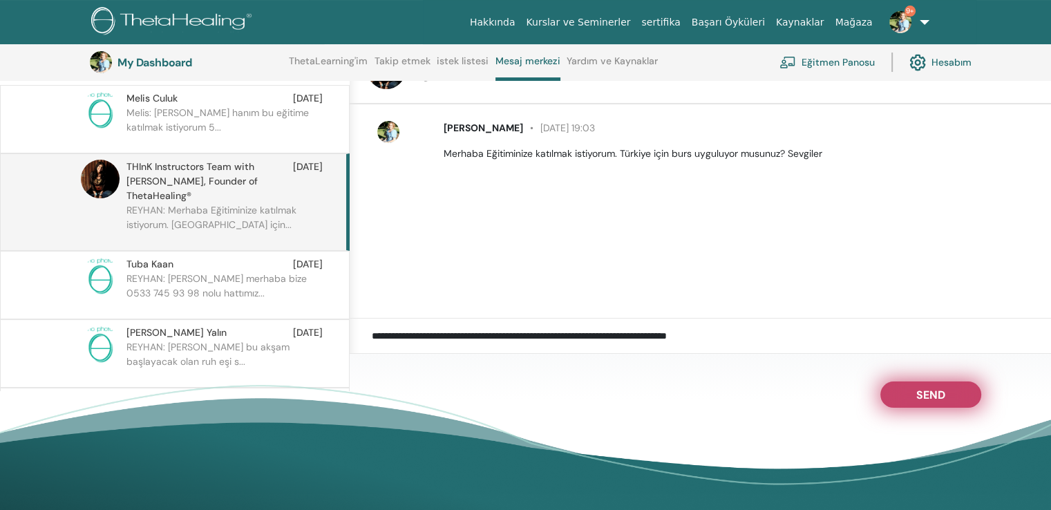
type textarea "**********"
click at [945, 390] on button "Send" at bounding box center [931, 395] width 101 height 26
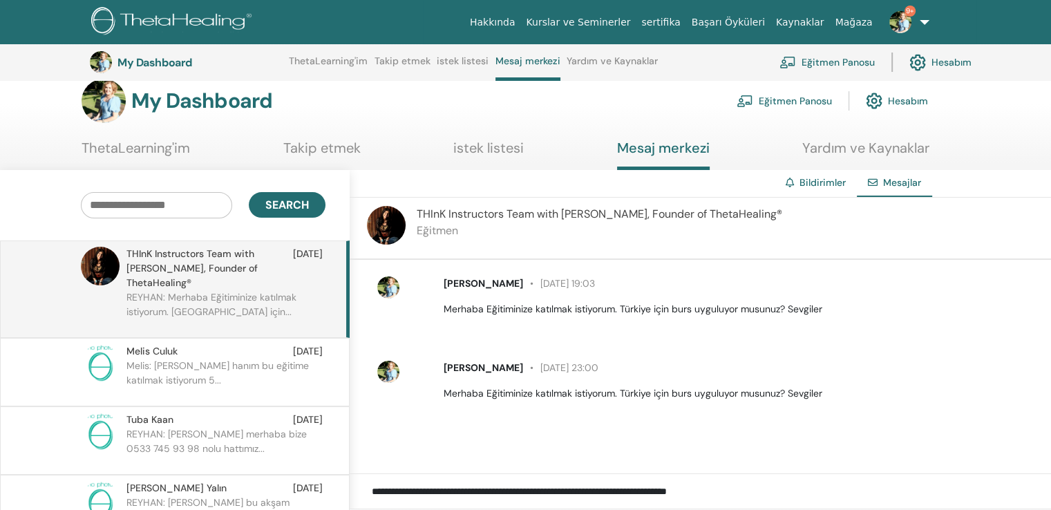
scroll to position [0, 0]
